Goal: Check status: Check status

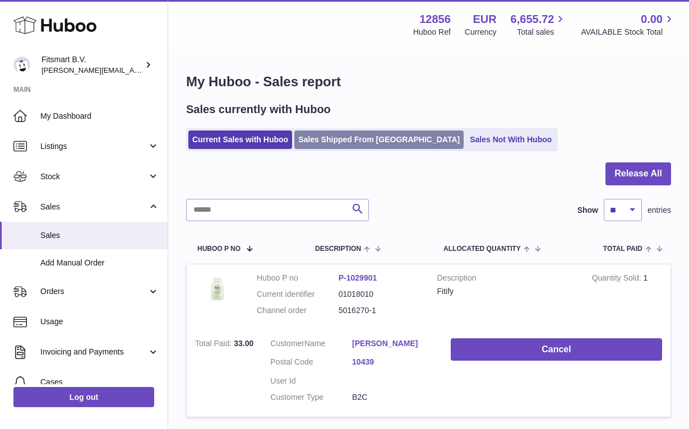
click at [347, 144] on link "Sales Shipped From [GEOGRAPHIC_DATA]" at bounding box center [378, 140] width 169 height 18
click at [337, 142] on link "Sales Shipped From [GEOGRAPHIC_DATA]" at bounding box center [378, 140] width 169 height 18
click at [342, 139] on link "Sales Shipped From [GEOGRAPHIC_DATA]" at bounding box center [378, 140] width 169 height 18
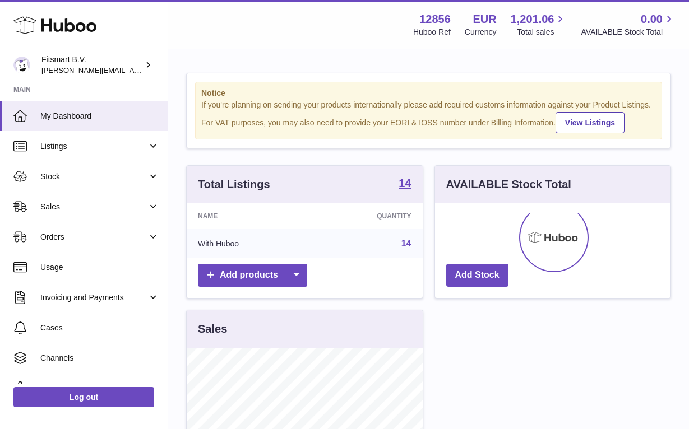
scroll to position [175, 235]
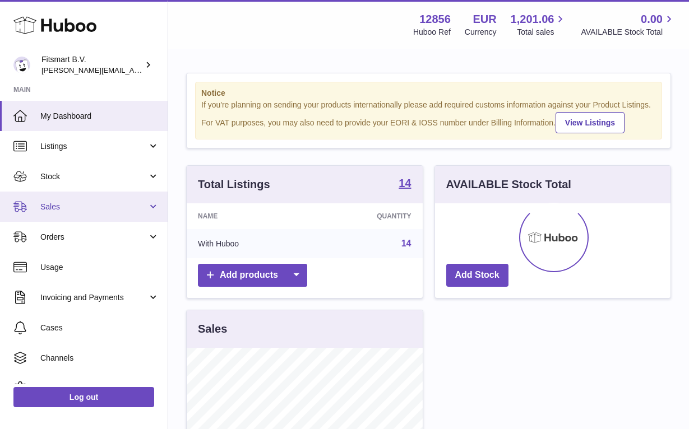
click at [64, 202] on span "Sales" at bounding box center [93, 207] width 107 height 11
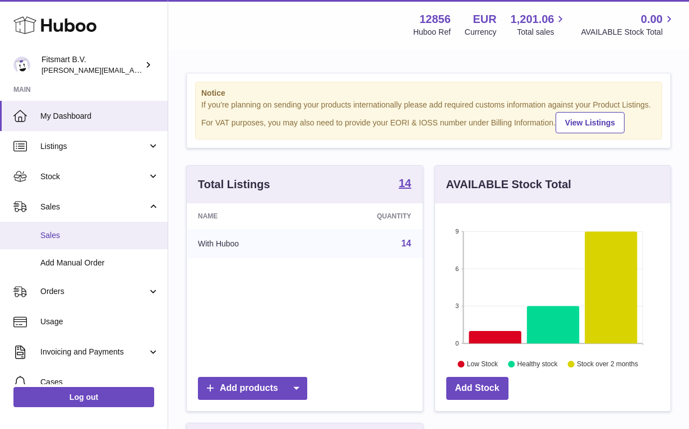
click at [88, 234] on span "Sales" at bounding box center [99, 235] width 119 height 11
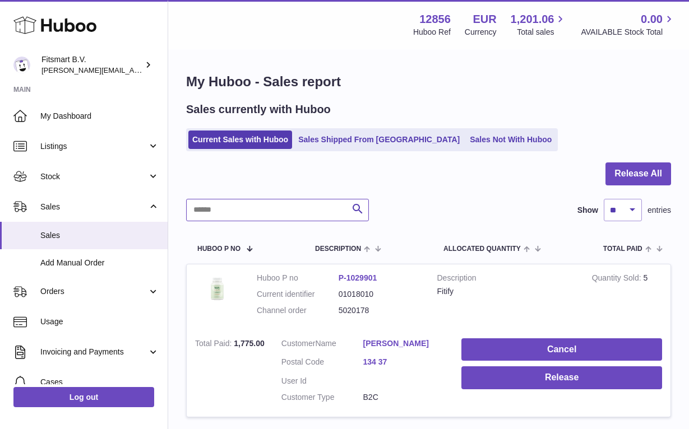
click at [247, 212] on input "text" at bounding box center [277, 210] width 183 height 22
click at [363, 135] on link "Sales Shipped From [GEOGRAPHIC_DATA]" at bounding box center [378, 140] width 169 height 18
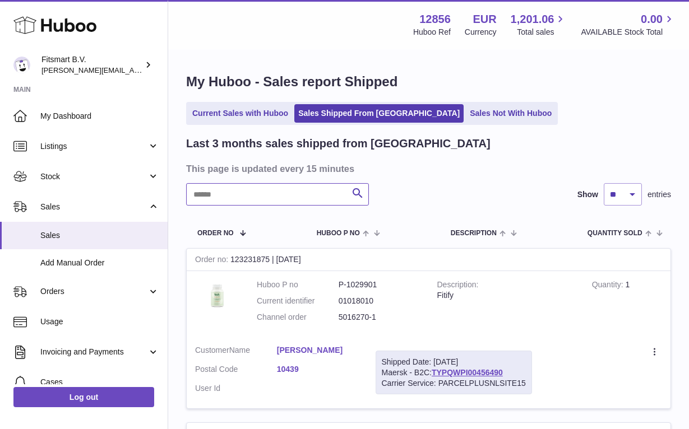
click at [279, 200] on input "text" at bounding box center [277, 194] width 183 height 22
paste input "*******"
type input "*******"
click at [487, 381] on div "Carrier Service: PACKETBOXTRACKEDSITE15" at bounding box center [466, 383] width 168 height 11
click at [487, 369] on link "LA460252926NL" at bounding box center [476, 372] width 60 height 9
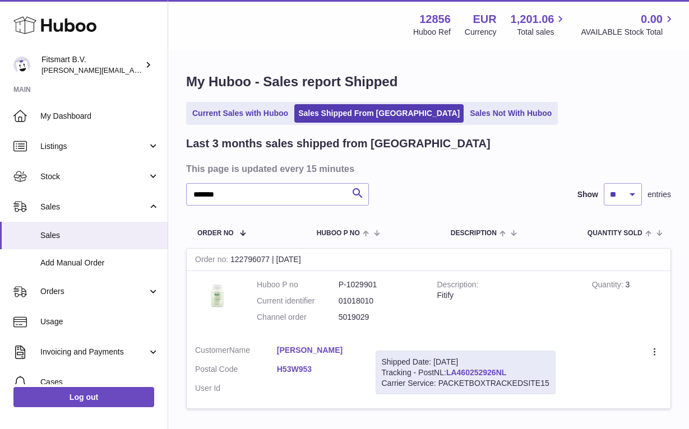
drag, startPoint x: 520, startPoint y: 367, endPoint x: 449, endPoint y: 367, distance: 70.6
click at [449, 367] on div "Shipped Date: 14th Aug 2025 Tracking - PostNL: LA460252926NL Carrier Service: P…" at bounding box center [466, 373] width 180 height 44
copy div "LA460252926NL"
